Goal: Navigation & Orientation: Find specific page/section

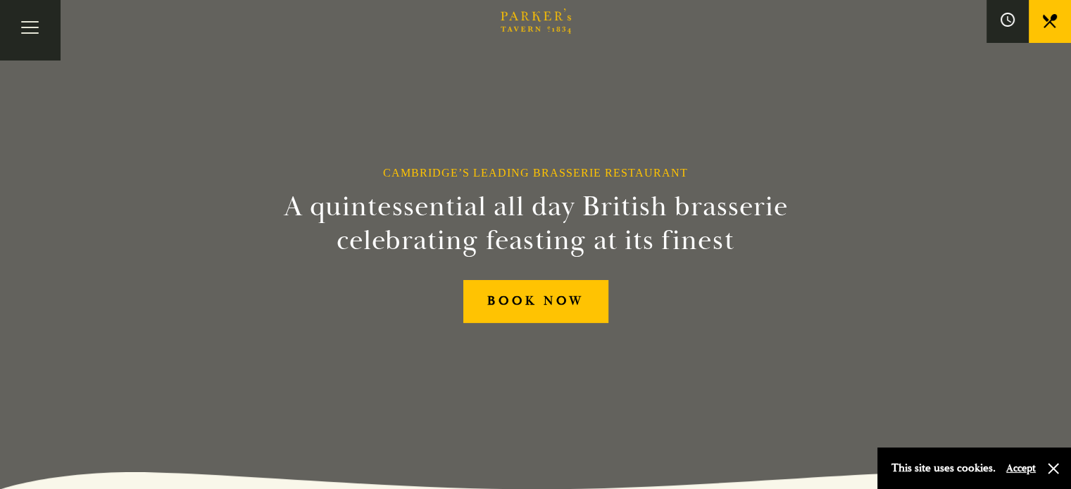
click at [0, 0] on link "Menus" at bounding box center [0, 0] width 0 height 0
click at [0, 0] on link "Restaurant" at bounding box center [0, 0] width 0 height 0
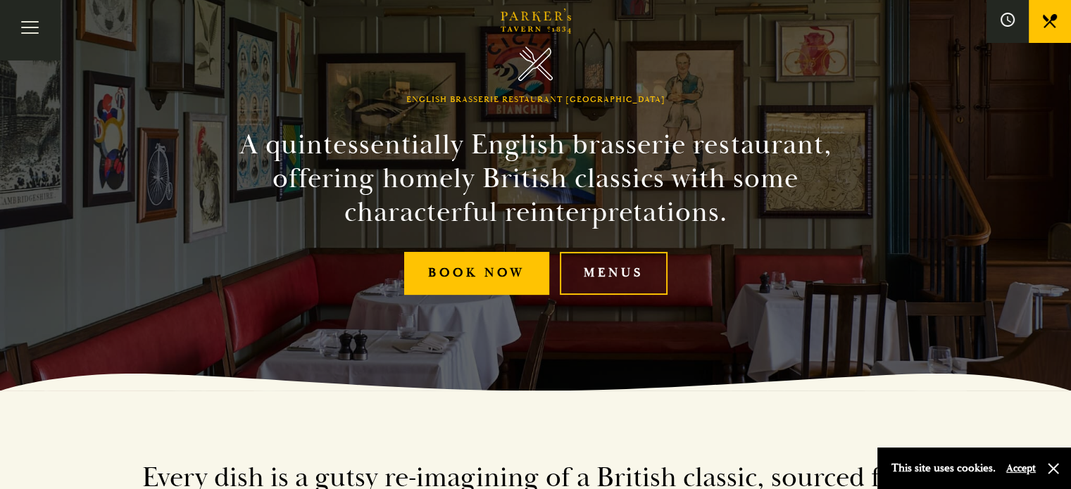
scroll to position [48, 0]
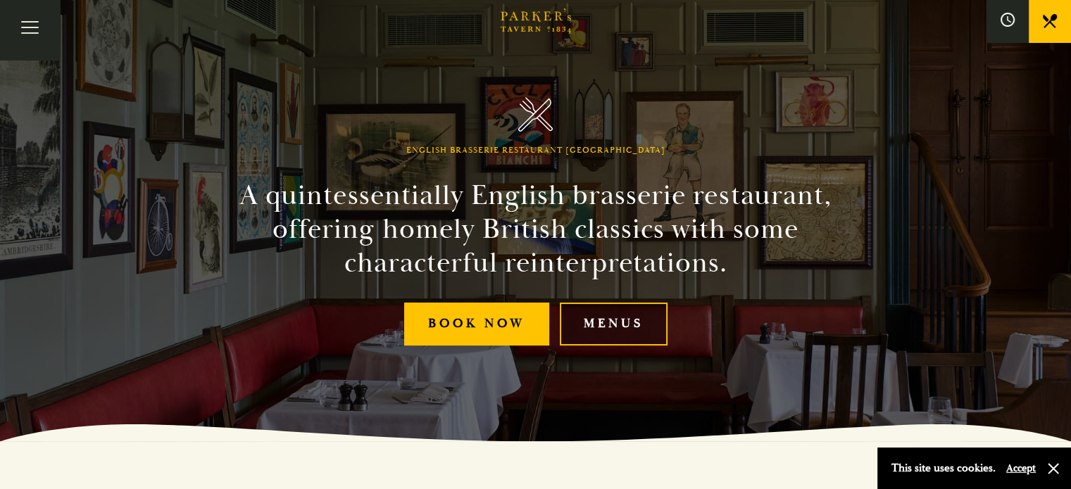
click at [589, 344] on link "Menus" at bounding box center [614, 324] width 108 height 43
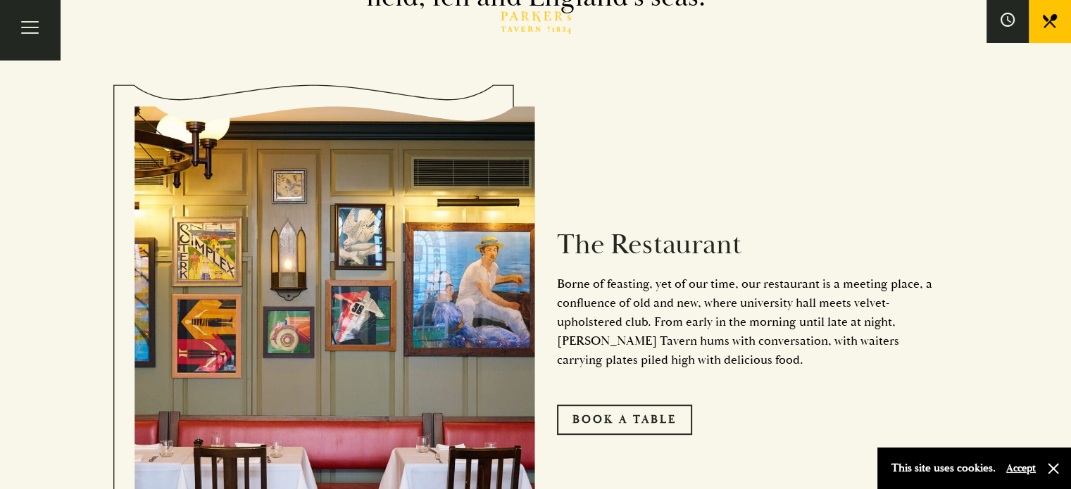
scroll to position [617, 0]
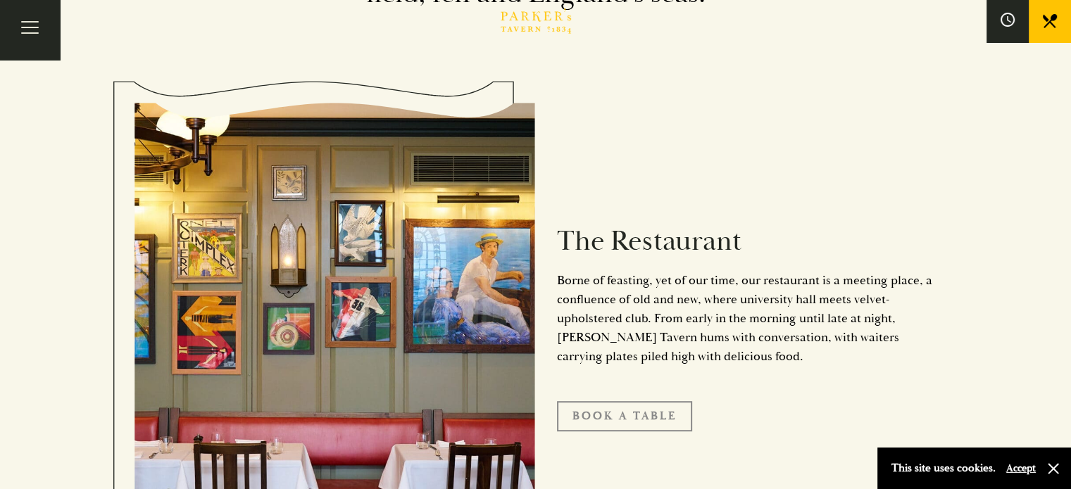
click at [662, 414] on link "Book A Table" at bounding box center [624, 416] width 135 height 30
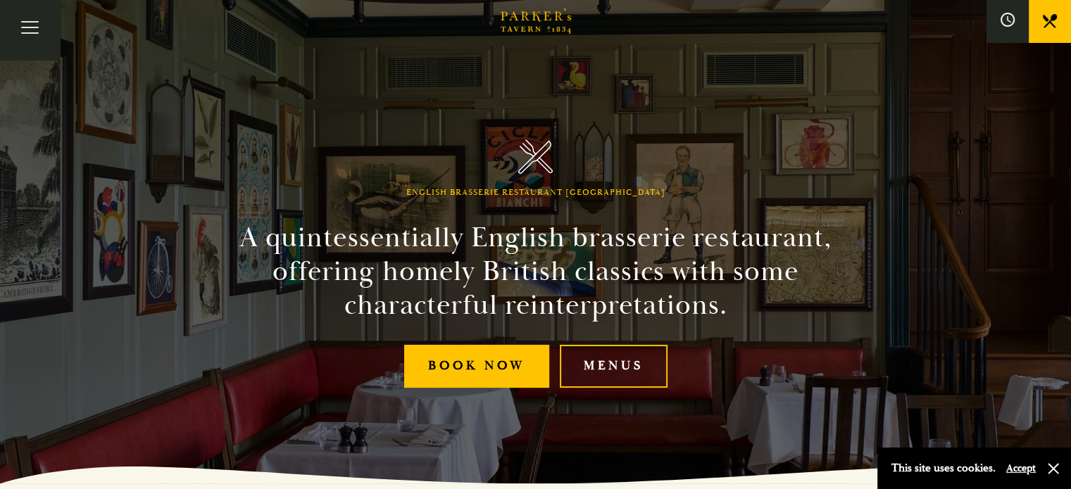
scroll to position [0, 0]
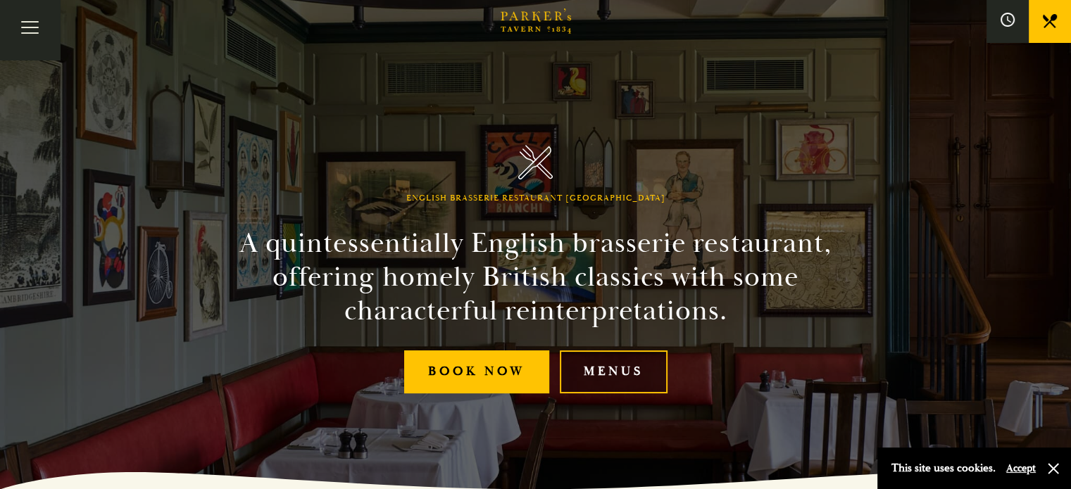
click at [642, 377] on link "Menus" at bounding box center [614, 372] width 108 height 43
